Goal: Information Seeking & Learning: Check status

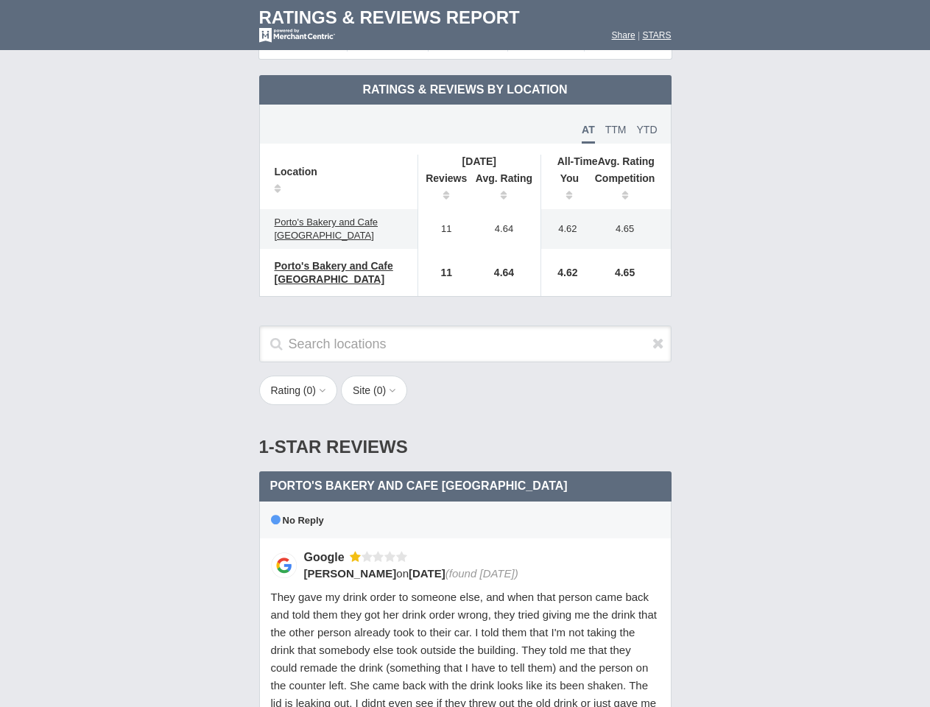
scroll to position [319, 0]
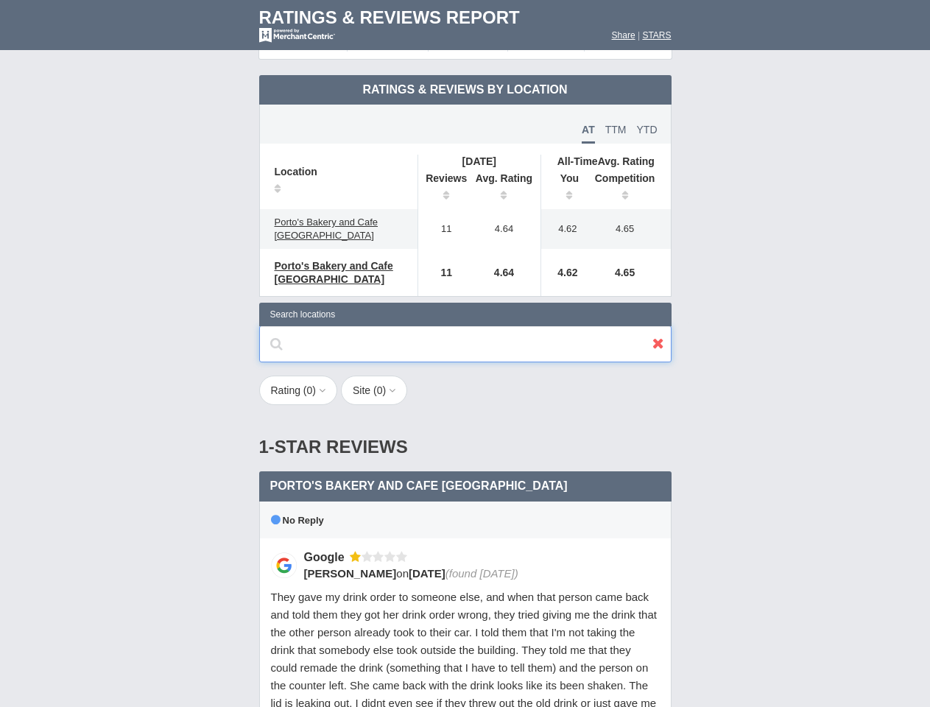
click at [464, 353] on input "text" at bounding box center [465, 343] width 412 height 37
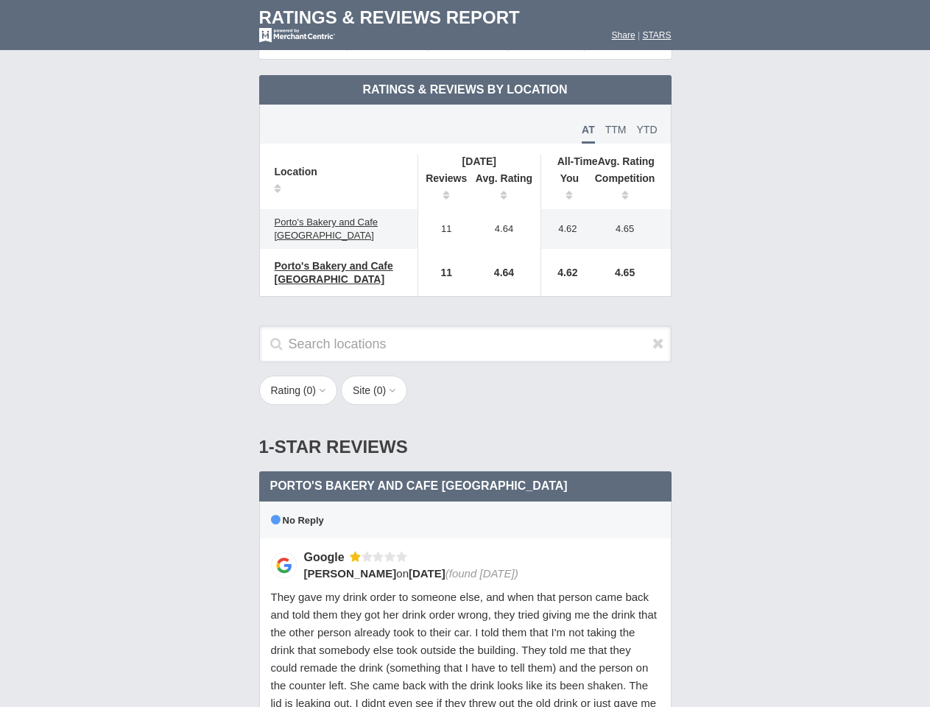
click at [339, 182] on th "Location" at bounding box center [339, 182] width 158 height 54
click at [442, 188] on th "Reviews" at bounding box center [442, 188] width 50 height 41
click at [504, 188] on th "Avg. Rating" at bounding box center [504, 188] width 74 height 41
click at [564, 188] on th "You" at bounding box center [564, 188] width 46 height 41
click at [629, 188] on th "Competition" at bounding box center [629, 188] width 84 height 41
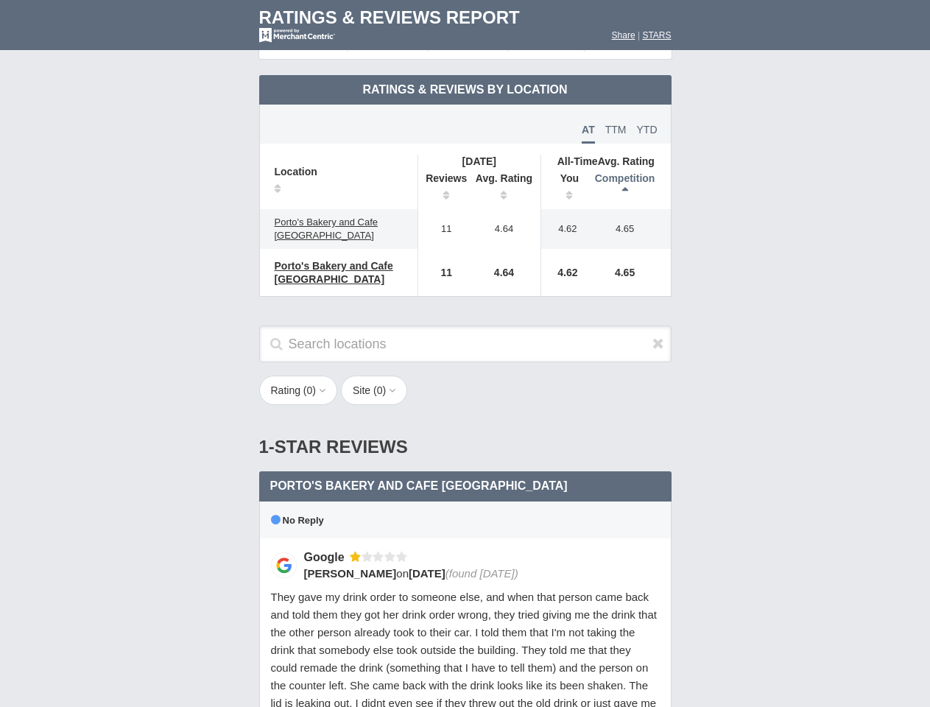
click at [465, 510] on div "No Reply" at bounding box center [465, 519] width 412 height 37
click at [658, 343] on icon at bounding box center [658, 343] width 12 height 15
click at [300, 390] on button "Rating ( 0 )" at bounding box center [298, 389] width 79 height 29
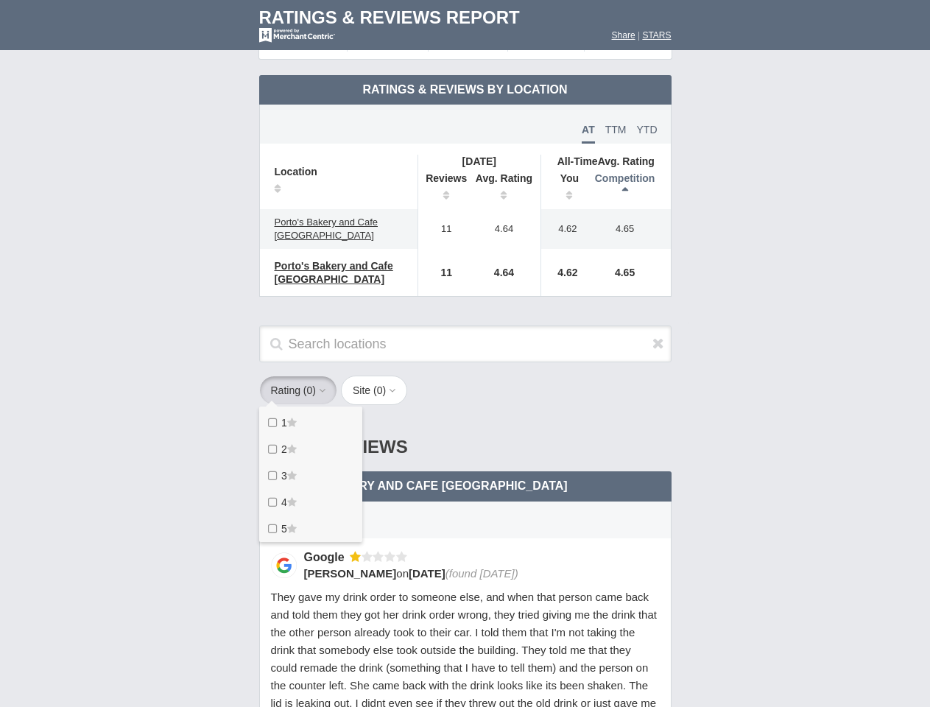
click at [378, 390] on button "Site ( 0 )" at bounding box center [374, 389] width 66 height 29
